Goal: Task Accomplishment & Management: Use online tool/utility

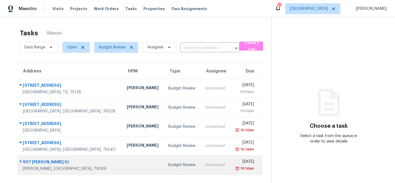
click at [205, 163] on div "Unclaimed" at bounding box center [215, 165] width 21 height 5
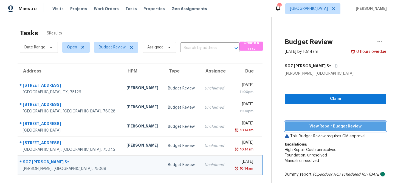
click at [325, 127] on span "View Repair Budget Review" at bounding box center [335, 126] width 93 height 7
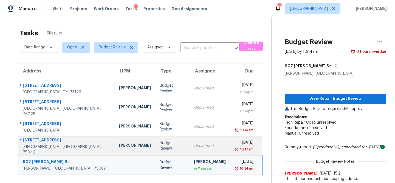
click at [194, 146] on div "Unclaimed" at bounding box center [210, 145] width 32 height 5
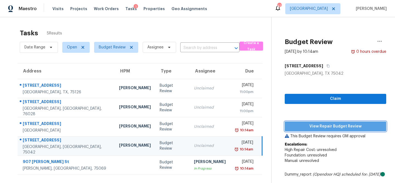
click at [308, 128] on span "View Repair Budget Review" at bounding box center [335, 126] width 93 height 7
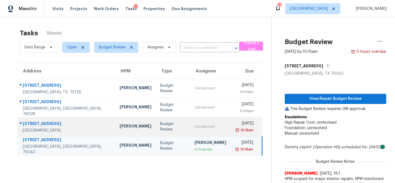
click at [194, 126] on div "Unclaimed" at bounding box center [210, 126] width 32 height 5
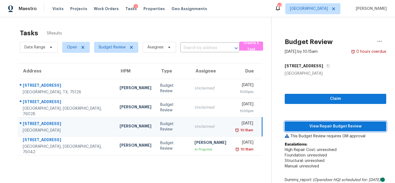
click at [322, 130] on button "View Repair Budget Review" at bounding box center [334, 127] width 101 height 10
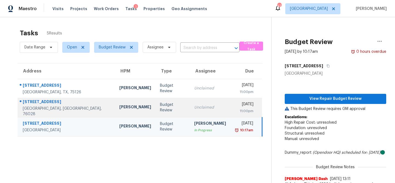
click at [194, 110] on div "Unclaimed" at bounding box center [210, 107] width 32 height 5
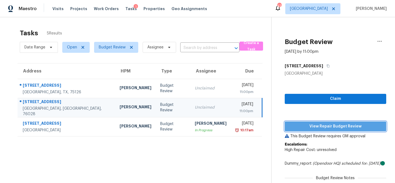
click at [305, 130] on button "View Repair Budget Review" at bounding box center [334, 127] width 101 height 10
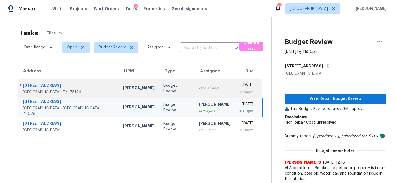
click at [199, 87] on div "Unclaimed" at bounding box center [215, 88] width 32 height 5
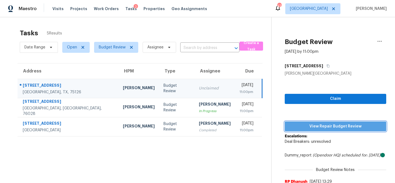
click at [315, 127] on span "View Repair Budget Review" at bounding box center [335, 126] width 93 height 7
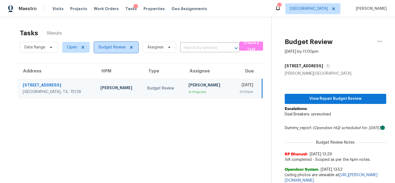
click at [108, 49] on span "Budget Review" at bounding box center [112, 47] width 27 height 5
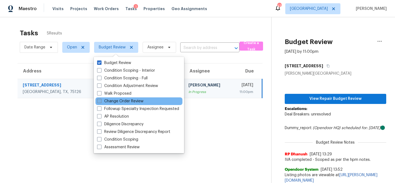
click at [104, 101] on label "Change Order Review" at bounding box center [120, 101] width 46 height 5
click at [101, 101] on input "Change Order Review" at bounding box center [99, 101] width 4 height 4
checkbox input "true"
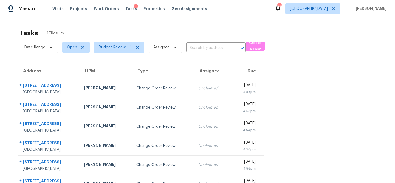
click at [235, 20] on div "Tasks 17 Results Date Range Open Budget Review + 1 Assignee ​ Create a Task Add…" at bounding box center [197, 151] width 395 height 268
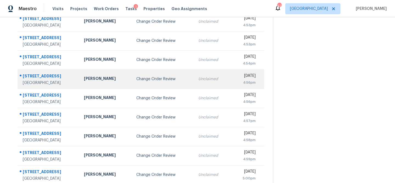
scroll to position [102, 0]
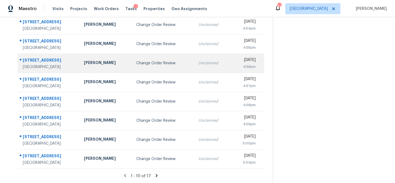
click at [136, 65] on div "Change Order Review" at bounding box center [162, 63] width 53 height 5
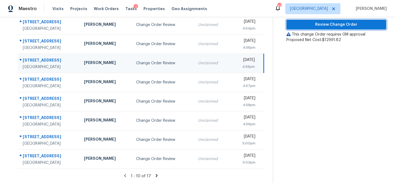
click at [319, 25] on span "Review Change Order" at bounding box center [336, 24] width 91 height 7
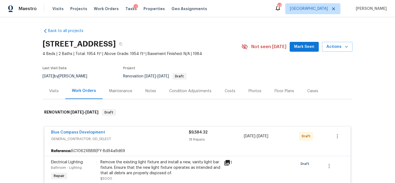
click at [233, 92] on div "Costs" at bounding box center [230, 91] width 24 height 16
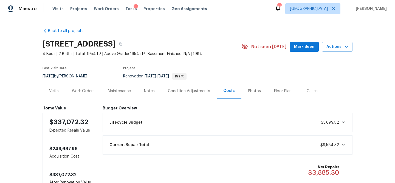
click at [57, 89] on div "Visits" at bounding box center [54, 91] width 10 height 5
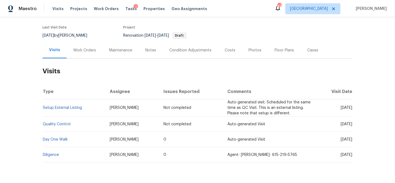
scroll to position [58, 0]
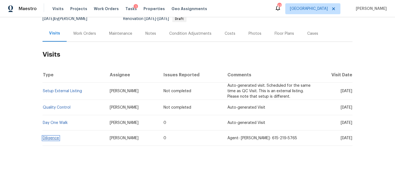
click at [52, 138] on link "Diligence" at bounding box center [51, 138] width 16 height 4
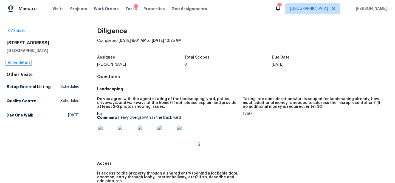
click at [20, 63] on link "Home details" at bounding box center [19, 63] width 24 height 4
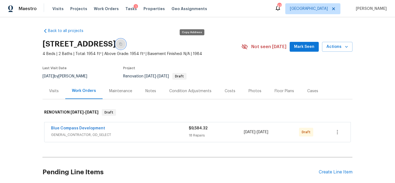
click at [126, 47] on button "button" at bounding box center [121, 44] width 10 height 10
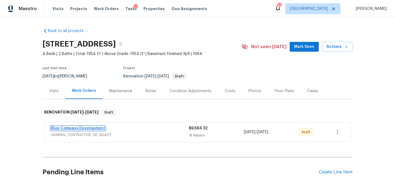
click at [81, 129] on link "Blue Compass Development" at bounding box center [78, 129] width 54 height 4
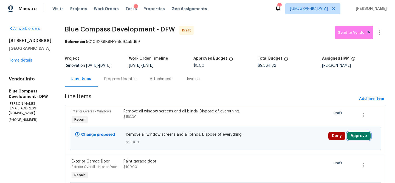
click at [361, 139] on button "Approve" at bounding box center [359, 136] width 24 height 8
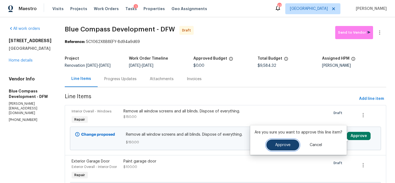
click at [291, 150] on button "Approve" at bounding box center [282, 145] width 33 height 11
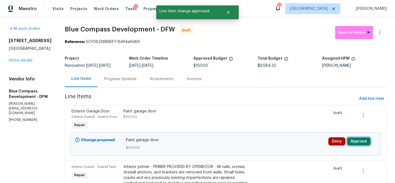
click at [362, 146] on button "Approve" at bounding box center [359, 142] width 24 height 8
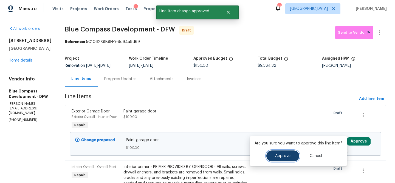
click at [287, 156] on span "Approve" at bounding box center [282, 156] width 15 height 4
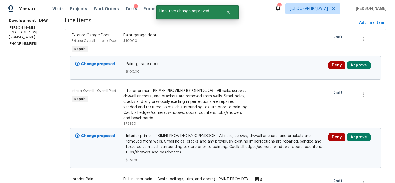
scroll to position [77, 0]
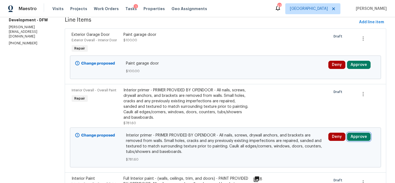
click at [358, 141] on button "Approve" at bounding box center [359, 137] width 24 height 8
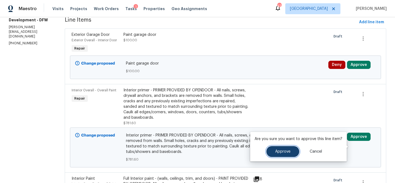
click at [279, 149] on button "Approve" at bounding box center [282, 151] width 33 height 11
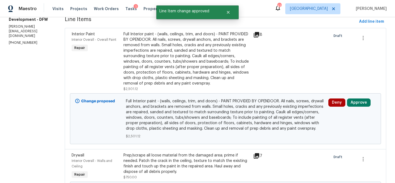
scroll to position [78, 0]
click at [359, 106] on button "Approve" at bounding box center [359, 102] width 24 height 8
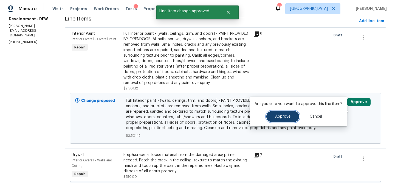
click at [286, 113] on button "Approve" at bounding box center [282, 116] width 33 height 11
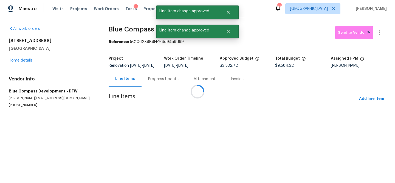
scroll to position [0, 0]
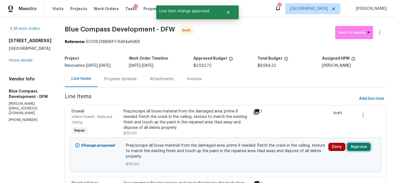
click at [356, 149] on button "Approve" at bounding box center [359, 147] width 24 height 8
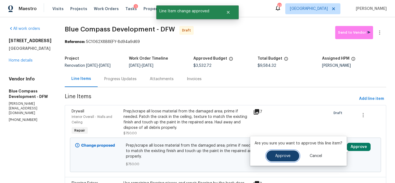
click at [283, 156] on span "Approve" at bounding box center [282, 156] width 15 height 4
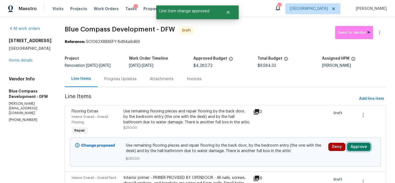
click at [357, 150] on button "Approve" at bounding box center [359, 147] width 24 height 8
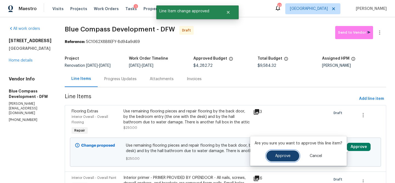
click at [289, 155] on button "Approve" at bounding box center [282, 156] width 33 height 11
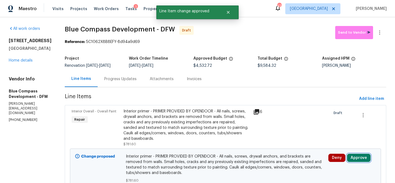
click at [353, 162] on button "Approve" at bounding box center [359, 158] width 24 height 8
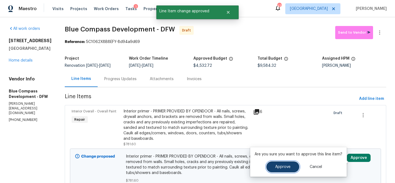
click at [293, 168] on button "Approve" at bounding box center [282, 167] width 33 height 11
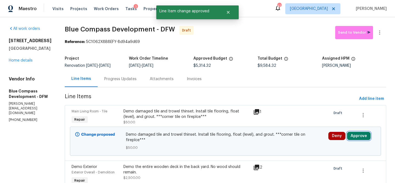
click at [362, 139] on button "Approve" at bounding box center [359, 136] width 24 height 8
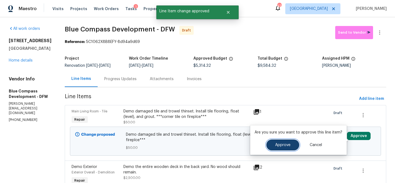
click at [281, 147] on span "Approve" at bounding box center [282, 145] width 15 height 4
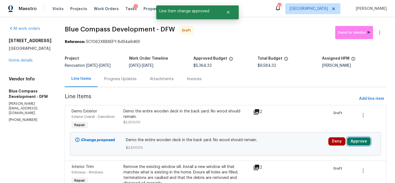
click at [364, 146] on button "Approve" at bounding box center [359, 142] width 24 height 8
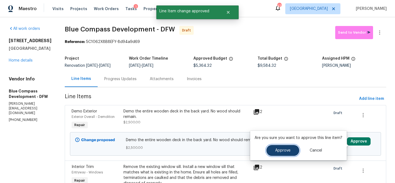
click at [287, 147] on button "Approve" at bounding box center [282, 150] width 33 height 11
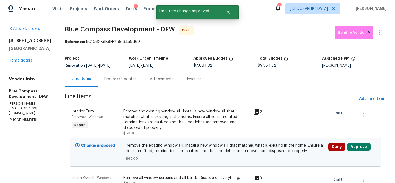
click at [352, 156] on div "Deny Approve" at bounding box center [351, 152] width 51 height 22
click at [356, 151] on button "Approve" at bounding box center [359, 147] width 24 height 8
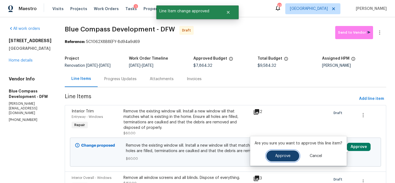
click at [284, 155] on span "Approve" at bounding box center [282, 156] width 15 height 4
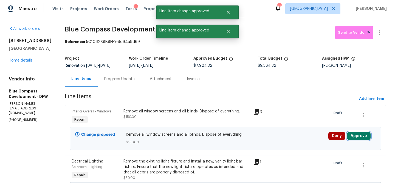
click at [361, 140] on button "Approve" at bounding box center [359, 136] width 24 height 8
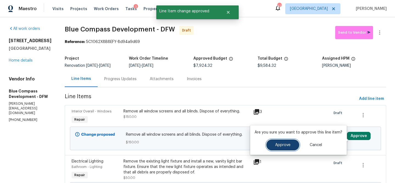
click at [286, 143] on span "Approve" at bounding box center [282, 145] width 15 height 4
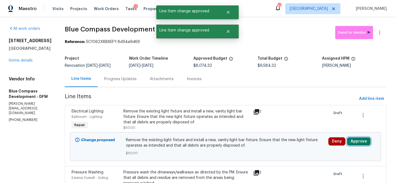
click at [363, 143] on button "Approve" at bounding box center [359, 142] width 24 height 8
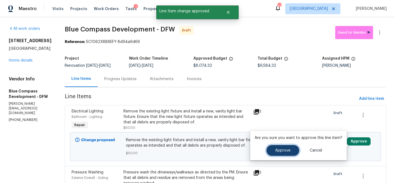
click at [268, 151] on button "Approve" at bounding box center [282, 150] width 33 height 11
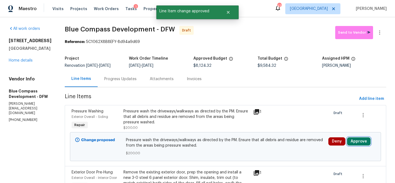
click at [363, 146] on button "Approve" at bounding box center [359, 142] width 24 height 8
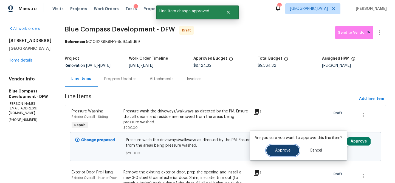
click at [281, 150] on span "Approve" at bounding box center [282, 151] width 15 height 4
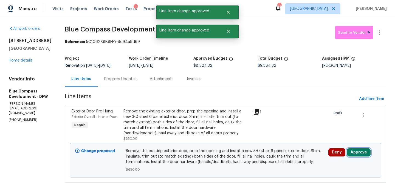
click at [358, 155] on button "Approve" at bounding box center [359, 153] width 24 height 8
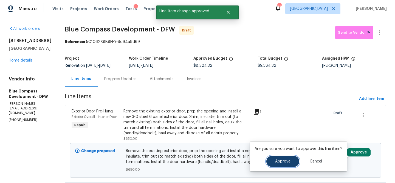
click at [286, 158] on button "Approve" at bounding box center [282, 161] width 33 height 11
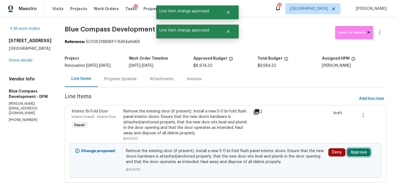
click at [362, 155] on button "Approve" at bounding box center [359, 153] width 24 height 8
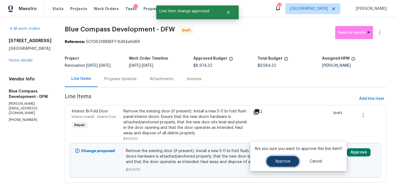
click at [282, 159] on button "Approve" at bounding box center [282, 161] width 33 height 11
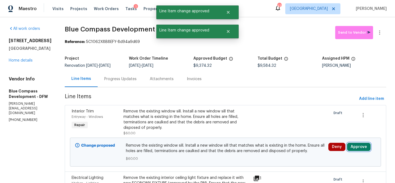
click at [355, 149] on button "Approve" at bounding box center [359, 147] width 24 height 8
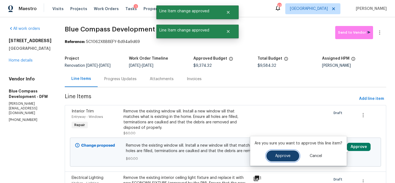
click at [288, 157] on span "Approve" at bounding box center [282, 156] width 15 height 4
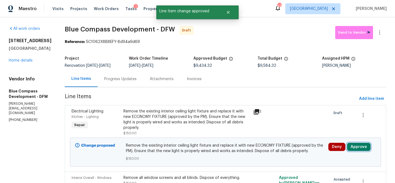
click at [360, 151] on button "Approve" at bounding box center [359, 147] width 24 height 8
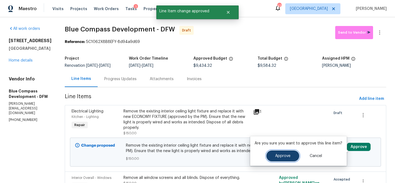
click at [287, 153] on button "Approve" at bounding box center [282, 156] width 33 height 11
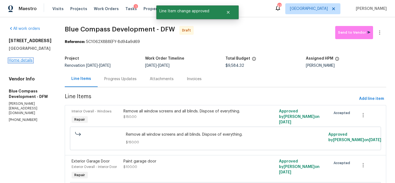
click at [26, 59] on link "Home details" at bounding box center [21, 61] width 24 height 4
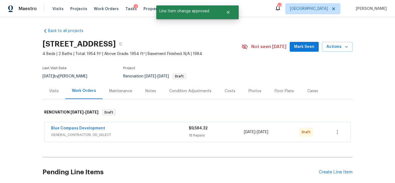
click at [149, 93] on div "Notes" at bounding box center [150, 91] width 11 height 5
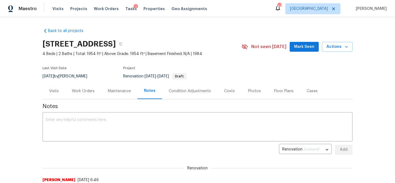
click at [78, 90] on div "Work Orders" at bounding box center [83, 91] width 23 height 5
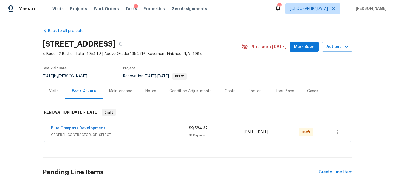
scroll to position [1, 0]
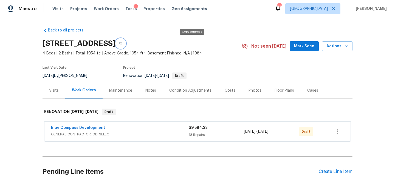
click at [122, 44] on icon "button" at bounding box center [120, 43] width 3 height 3
click at [149, 92] on div "Notes" at bounding box center [150, 90] width 11 height 5
